Goal: Information Seeking & Learning: Find specific fact

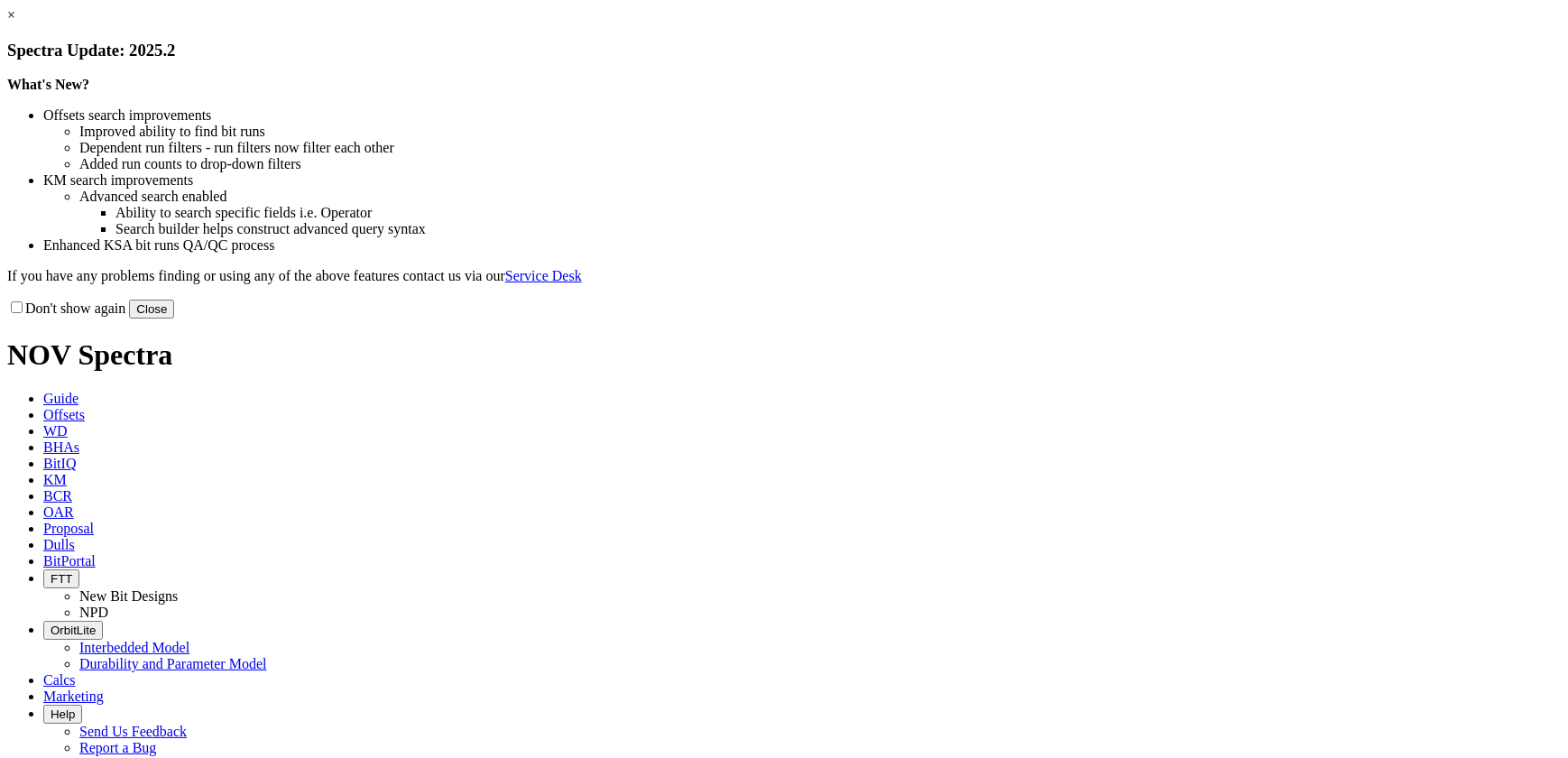
click at [174, 318] on button "Close" at bounding box center [151, 309] width 45 height 19
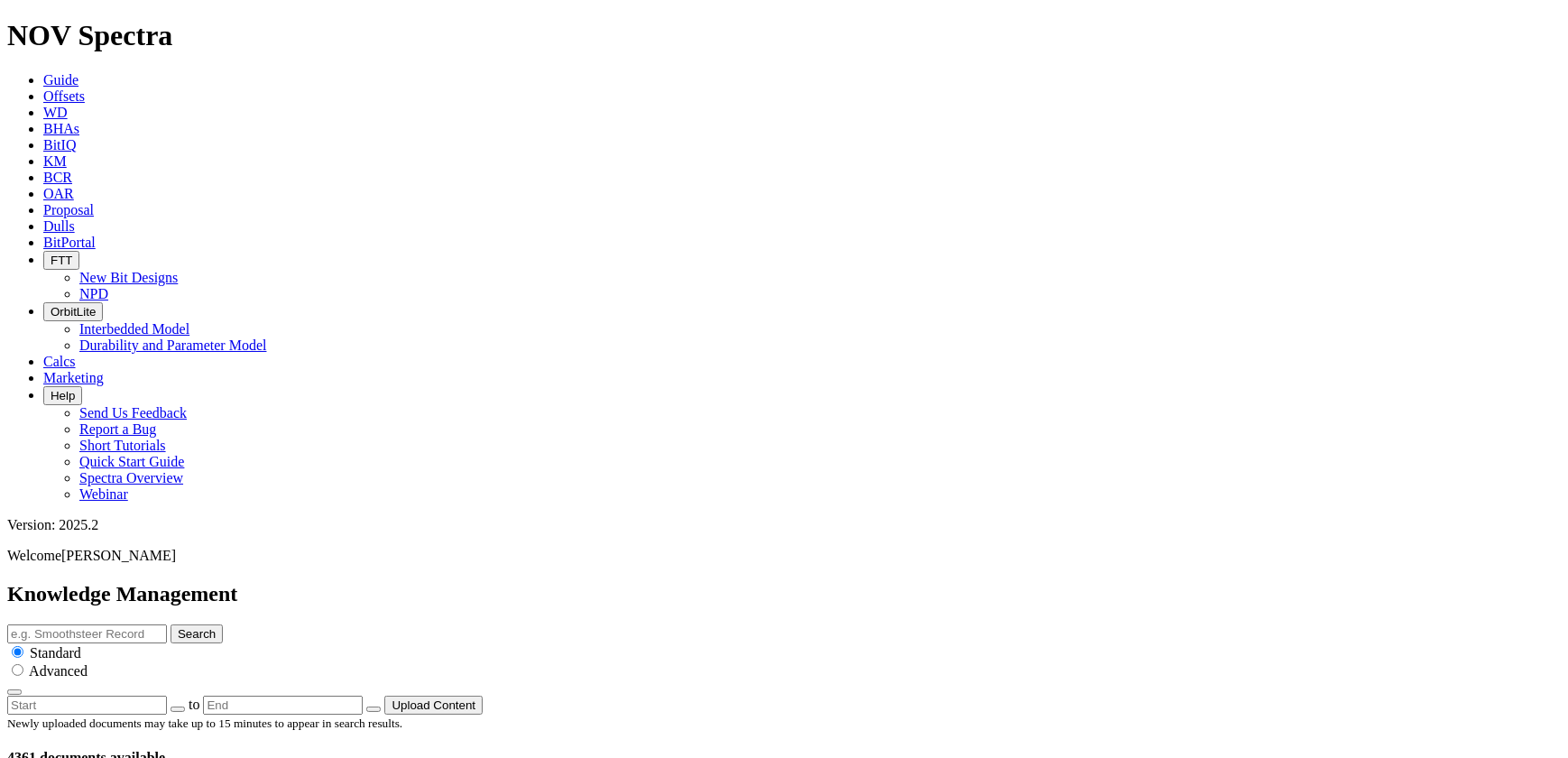
click at [558, 582] on div "Knowledge Management Search Standard Advanced to Upload Content" at bounding box center [784, 648] width 1554 height 132
click at [167, 625] on input "text" at bounding box center [87, 634] width 160 height 19
type input "xcaliper"
click at [171, 625] on button "Search" at bounding box center [197, 634] width 53 height 19
